Goal: Share content: Distribute website content to other platforms or users

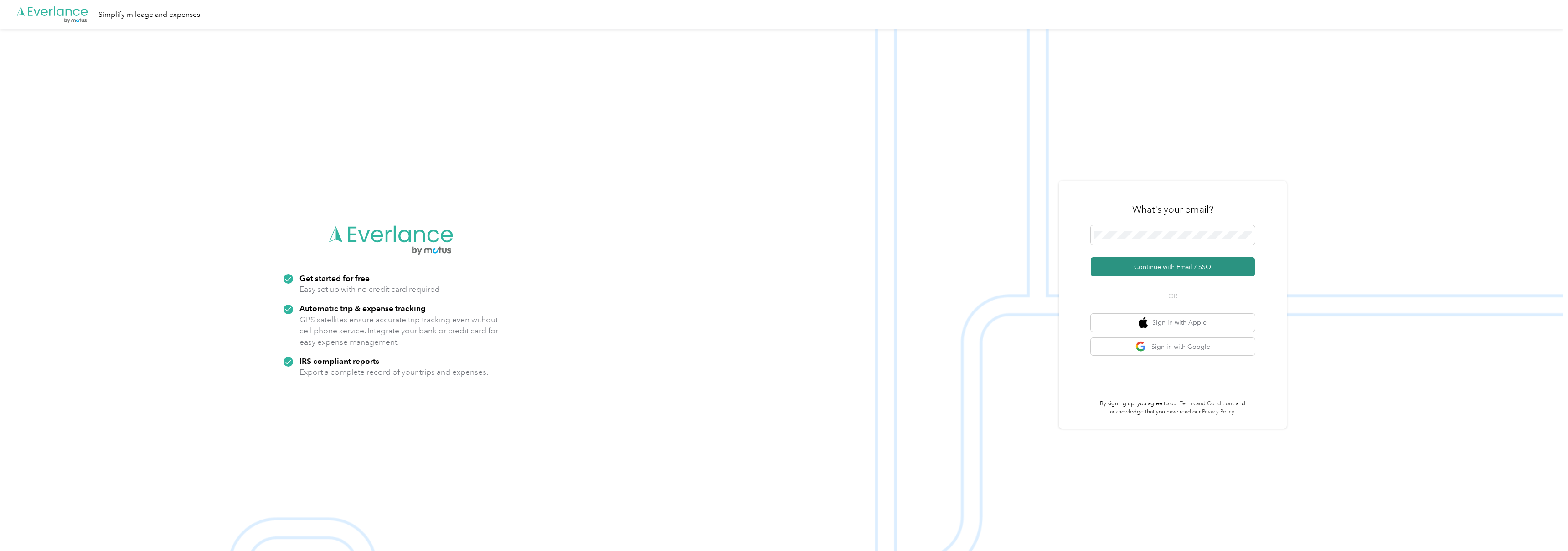
click at [1175, 270] on button "Continue with Email / SSO" at bounding box center [1173, 266] width 164 height 19
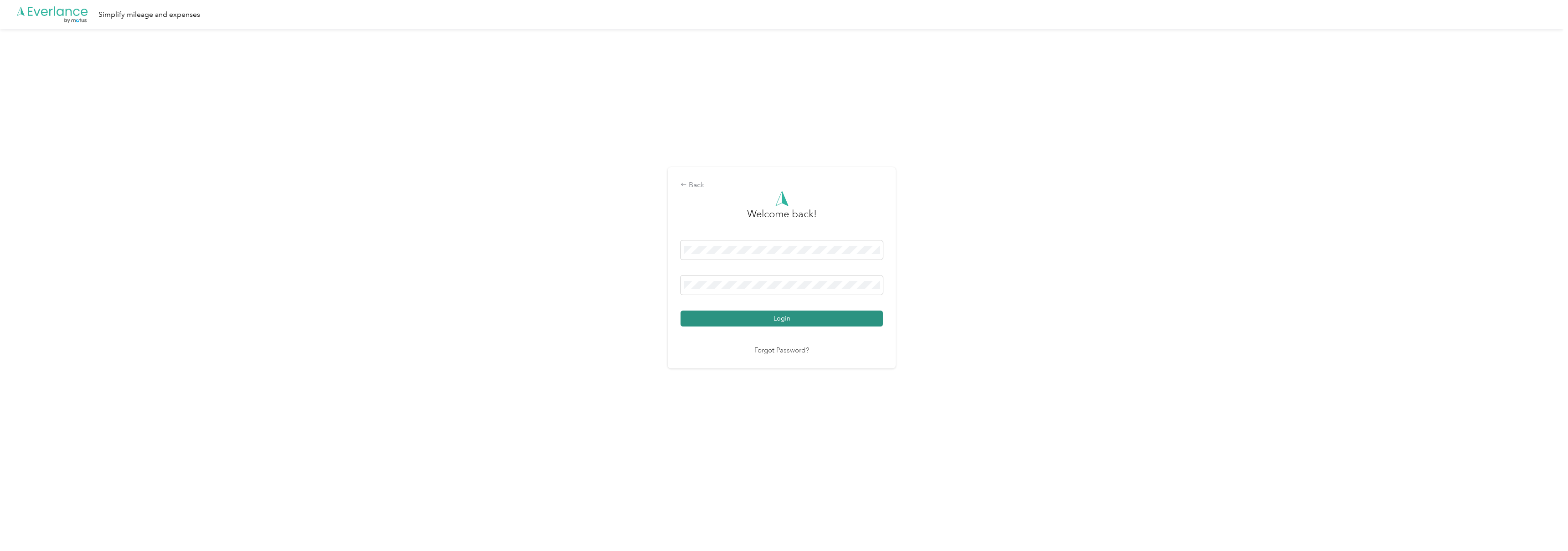
click at [814, 314] on button "Login" at bounding box center [782, 319] width 202 height 16
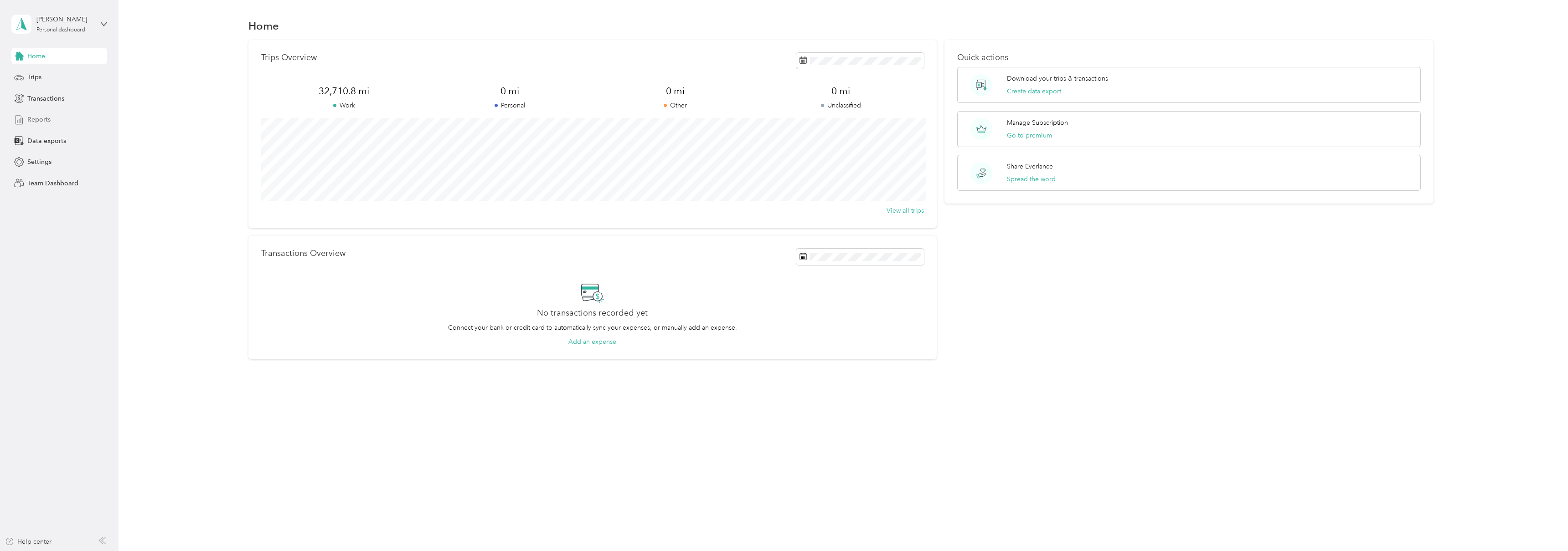
click at [65, 119] on div "Reports" at bounding box center [59, 119] width 96 height 16
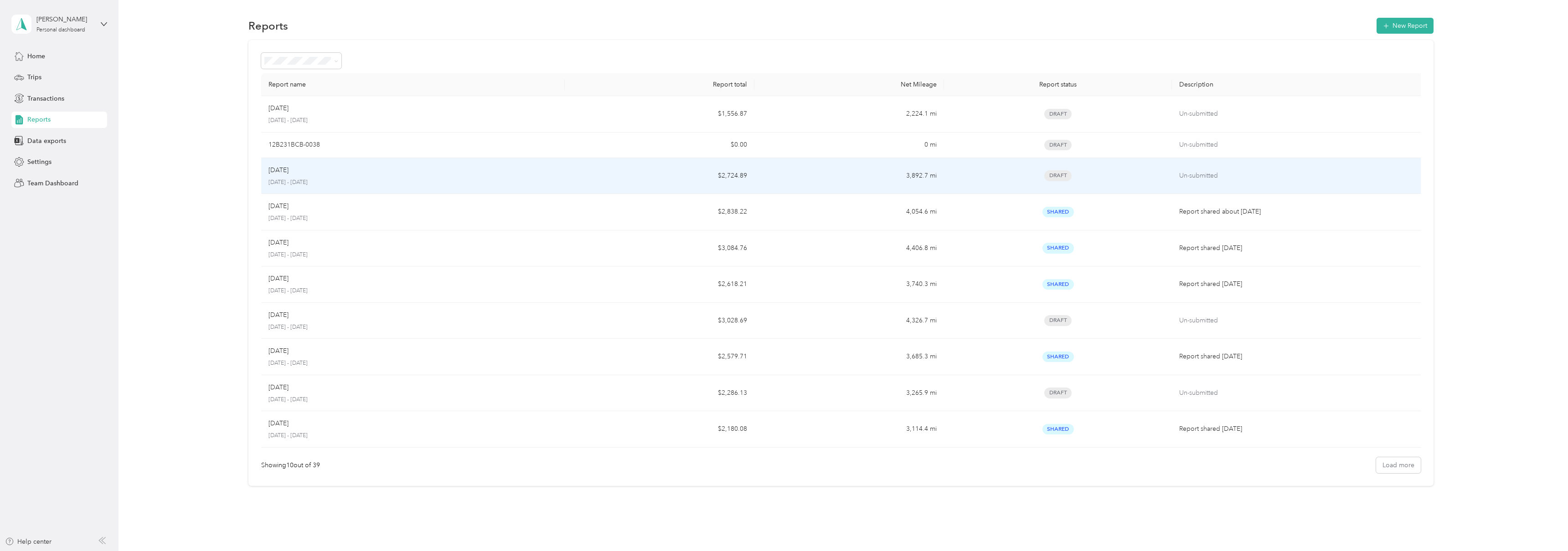
click at [348, 179] on p "[DATE] - [DATE]" at bounding box center [413, 182] width 289 height 8
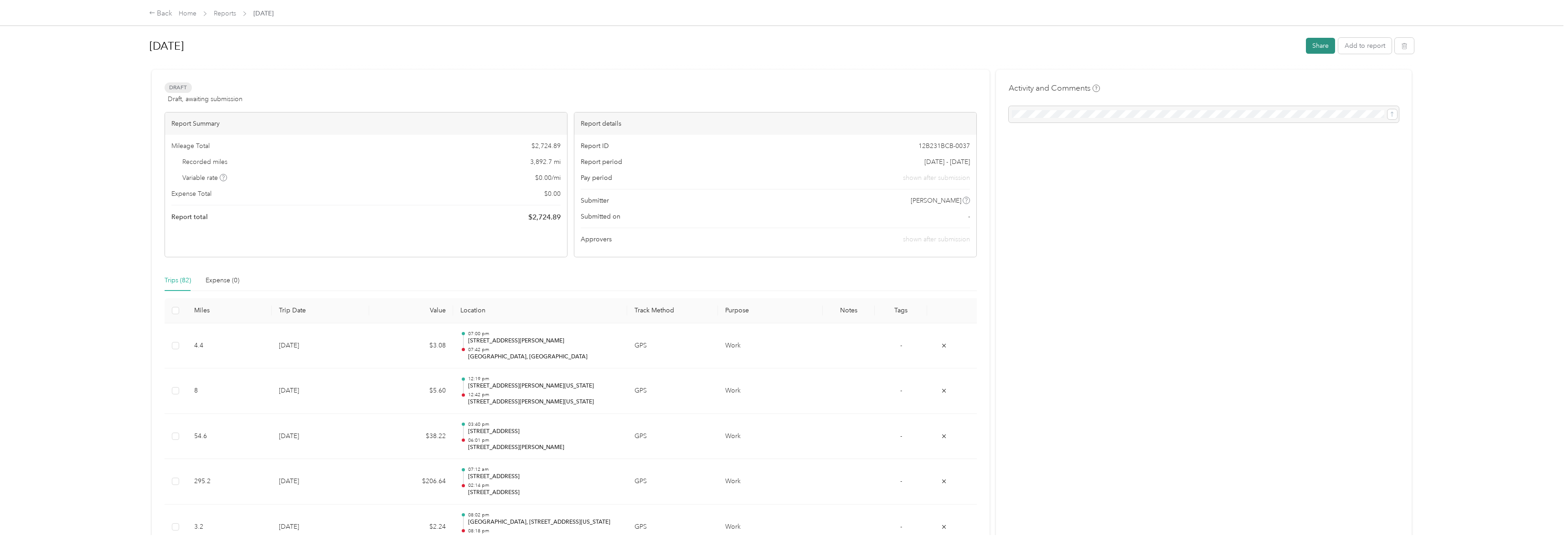
click at [1332, 51] on button "Share" at bounding box center [1320, 46] width 29 height 16
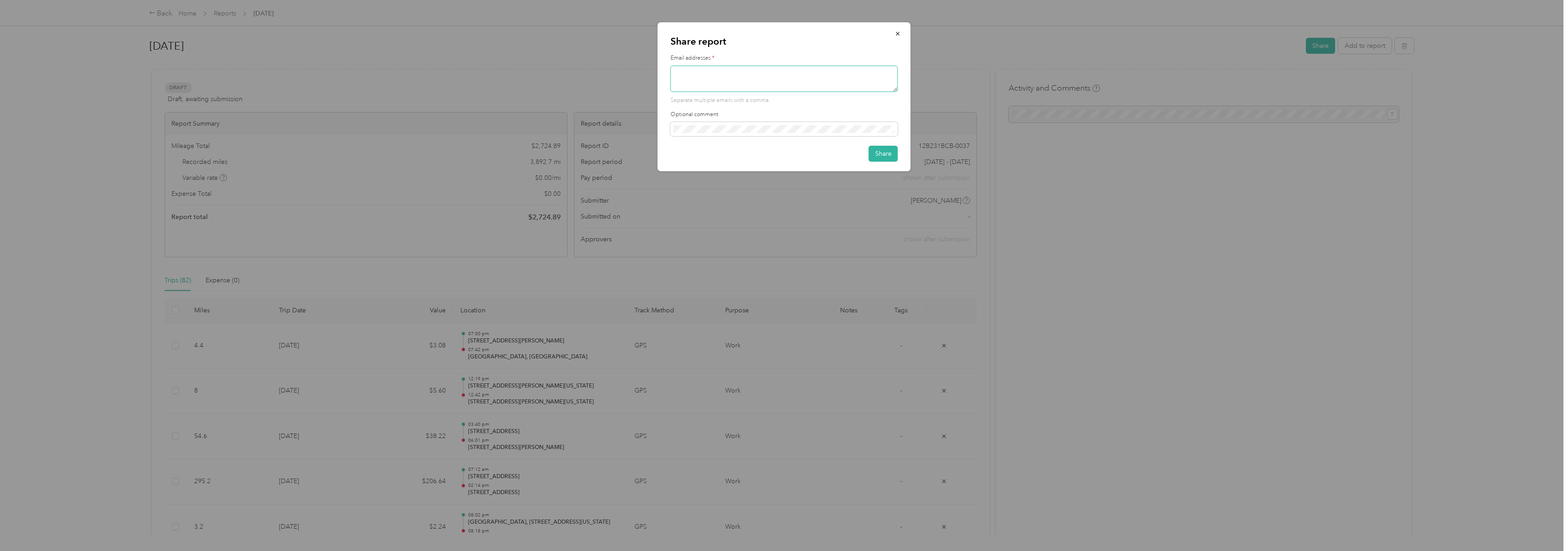
click at [842, 77] on textarea at bounding box center [785, 78] width 228 height 26
type textarea "[EMAIL_ADDRESS][DOMAIN_NAME]"
click at [890, 153] on button "Share" at bounding box center [883, 154] width 29 height 16
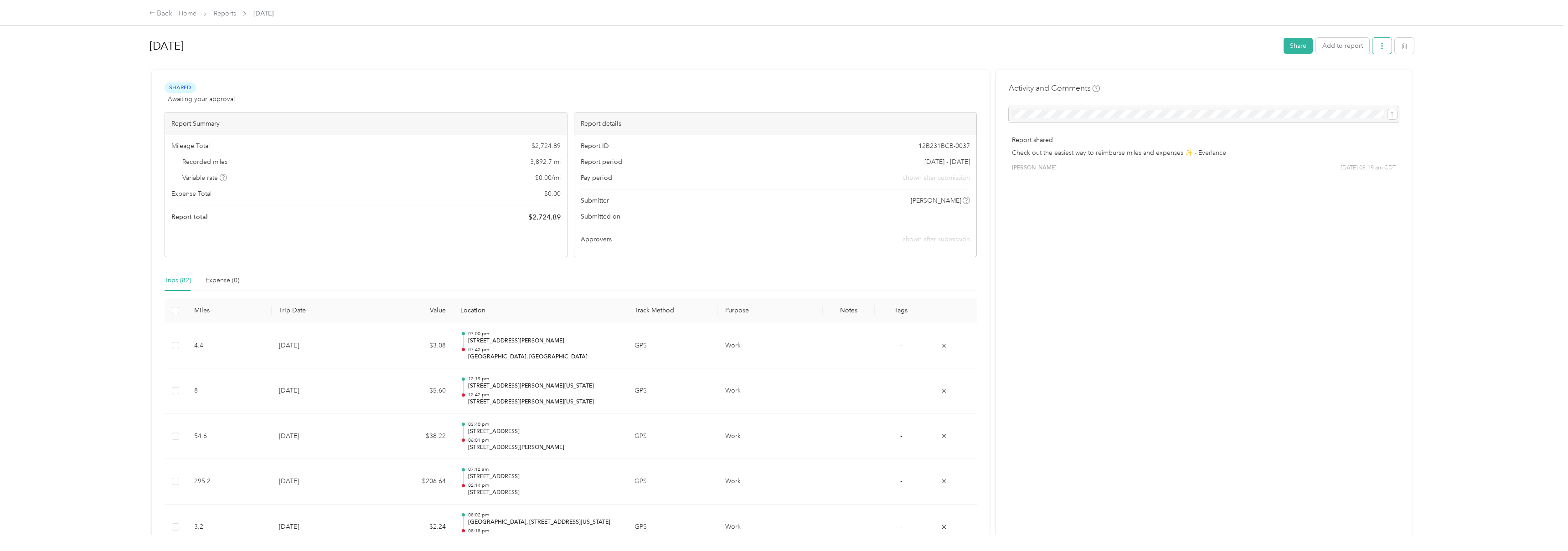
click at [1385, 49] on icon "button" at bounding box center [1382, 46] width 6 height 6
click at [1366, 78] on span "Download" at bounding box center [1360, 80] width 30 height 10
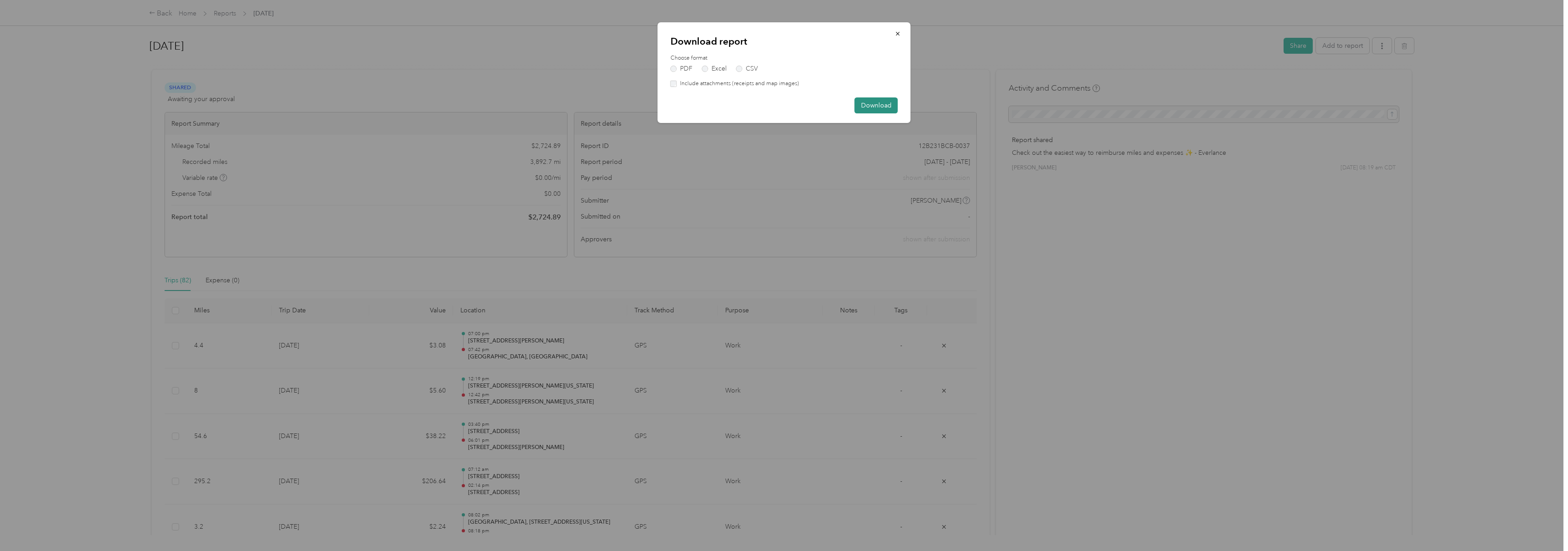
click at [872, 104] on button "Download" at bounding box center [876, 105] width 43 height 16
